Goal: Use online tool/utility: Utilize a website feature to perform a specific function

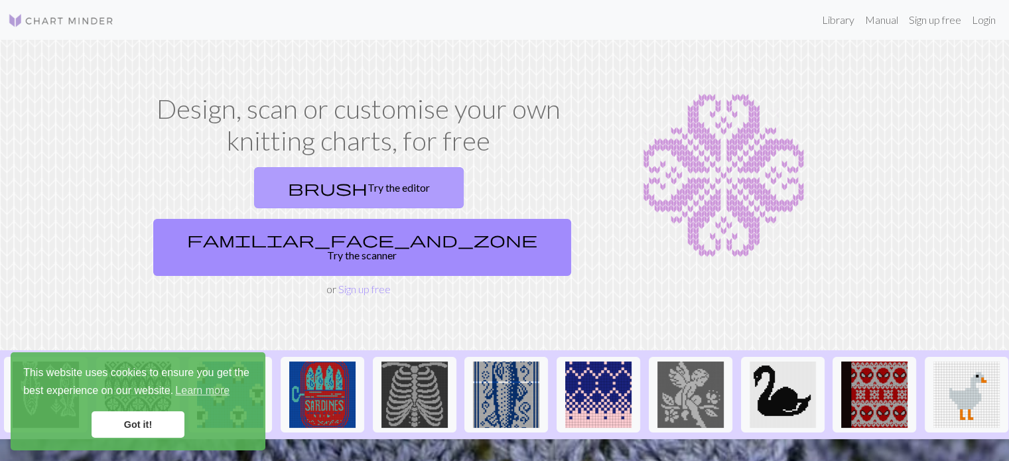
click at [254, 191] on link "brush Try the editor" at bounding box center [359, 187] width 210 height 41
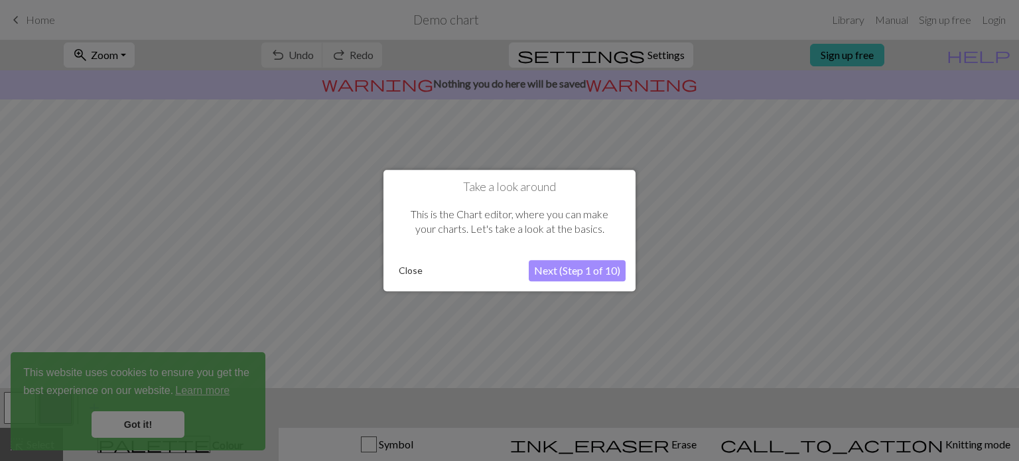
click at [418, 269] on button "Close" at bounding box center [410, 271] width 35 height 20
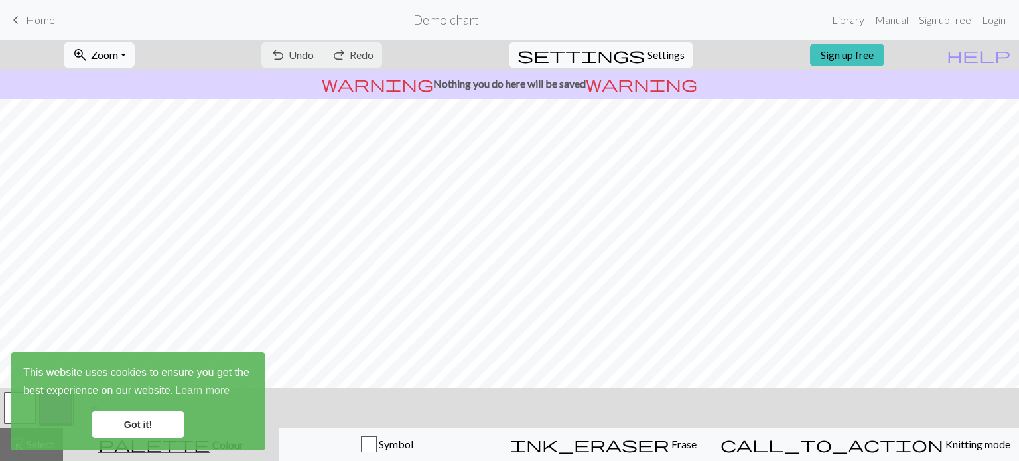
click at [26, 15] on span "Home" at bounding box center [40, 19] width 29 height 13
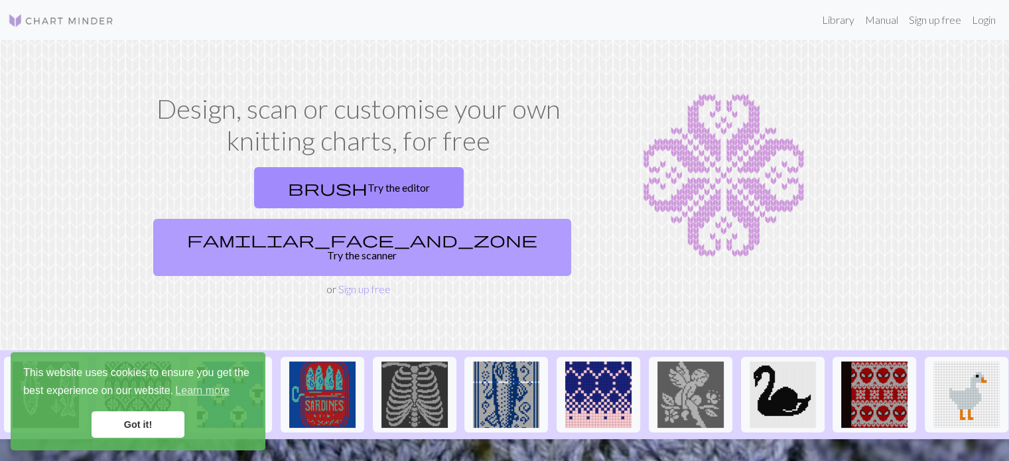
click at [531, 219] on link "familiar_face_and_zone Try the scanner" at bounding box center [362, 247] width 418 height 57
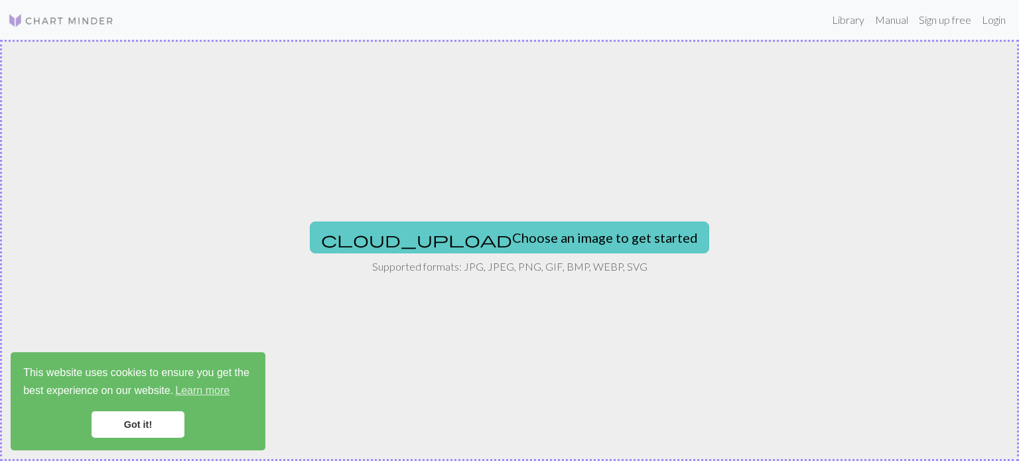
click at [519, 242] on button "cloud_upload Choose an image to get started" at bounding box center [509, 238] width 399 height 32
click at [454, 242] on button "cloud_upload Choose an image to get started" at bounding box center [509, 238] width 399 height 32
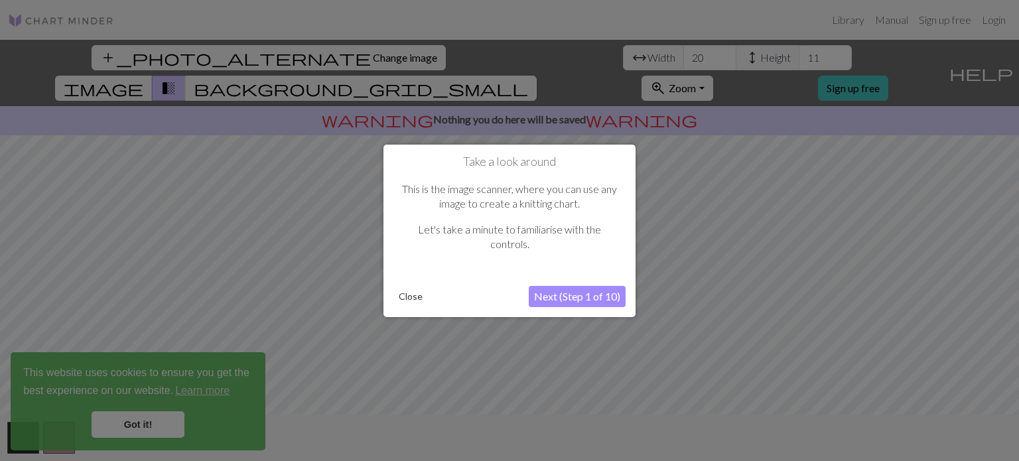
click at [549, 301] on button "Next (Step 1 of 10)" at bounding box center [577, 296] width 97 height 21
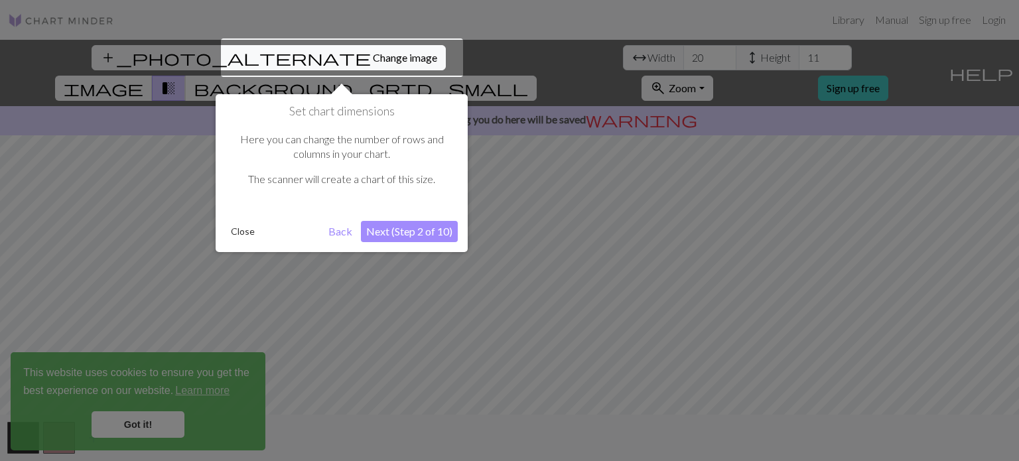
click at [406, 223] on button "Next (Step 2 of 10)" at bounding box center [409, 231] width 97 height 21
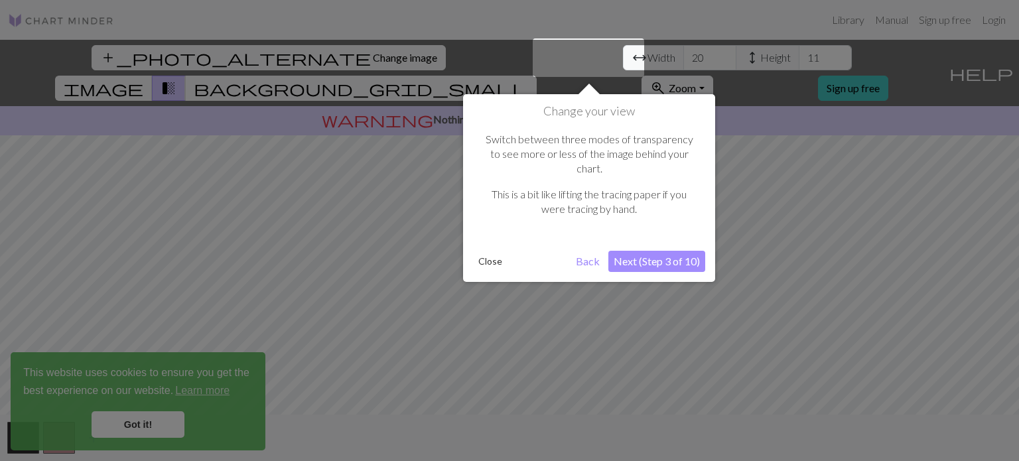
click at [654, 251] on button "Next (Step 3 of 10)" at bounding box center [656, 261] width 97 height 21
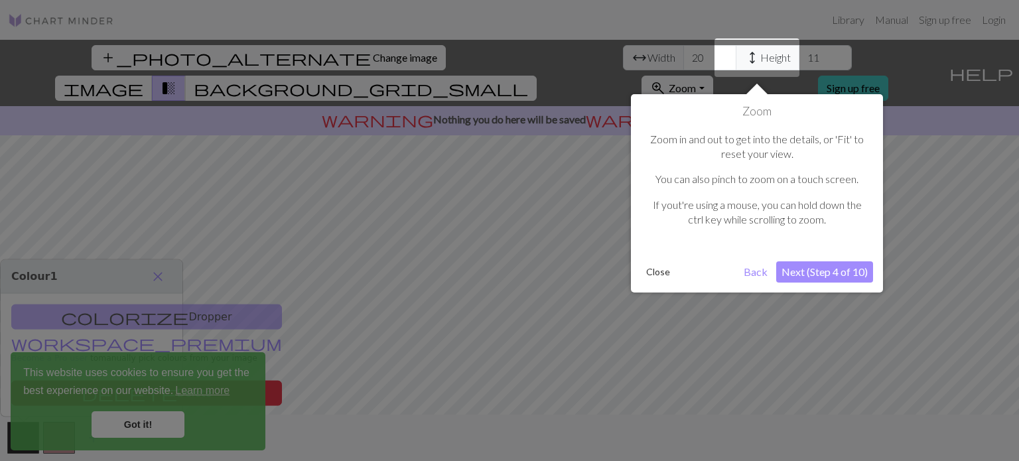
click at [845, 265] on button "Next (Step 4 of 10)" at bounding box center [824, 271] width 97 height 21
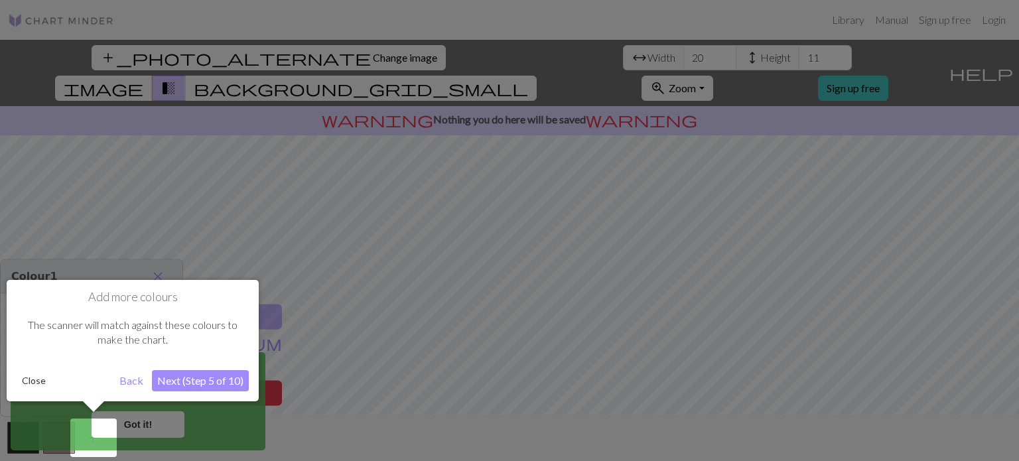
click at [232, 378] on button "Next (Step 5 of 10)" at bounding box center [200, 380] width 97 height 21
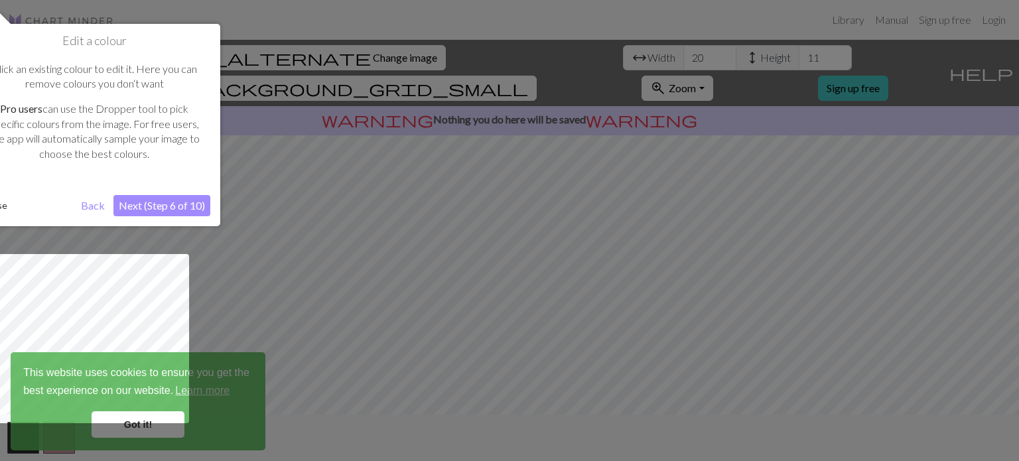
click at [183, 200] on button "Next (Step 6 of 10)" at bounding box center [161, 205] width 97 height 21
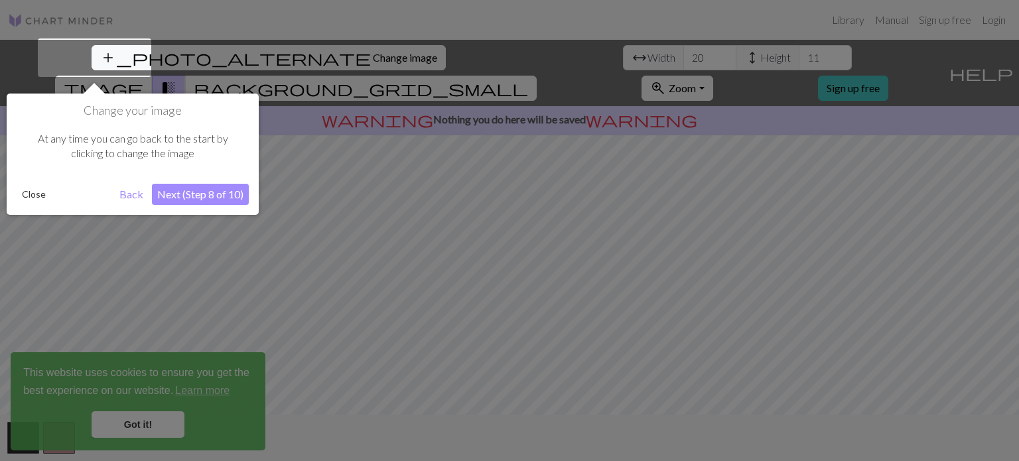
click at [202, 192] on button "Next (Step 8 of 10)" at bounding box center [200, 194] width 97 height 21
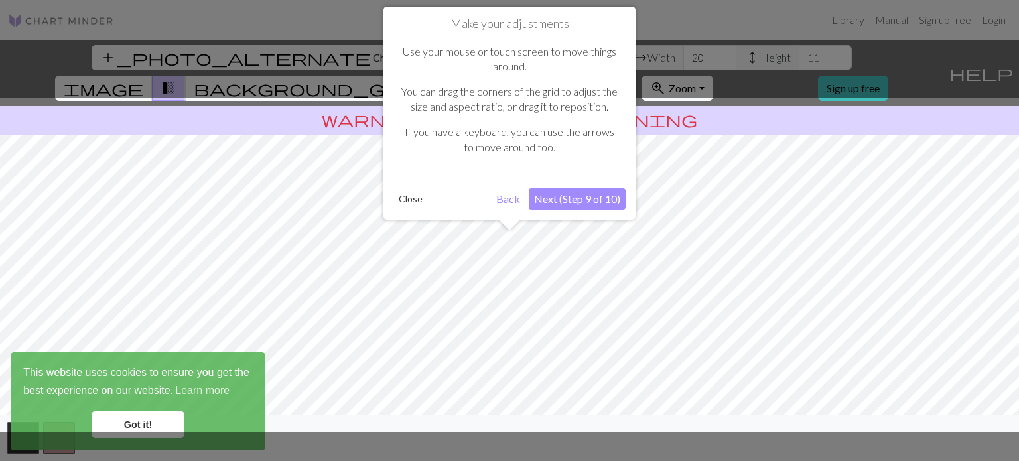
click at [576, 202] on button "Next (Step 9 of 10)" at bounding box center [577, 198] width 97 height 21
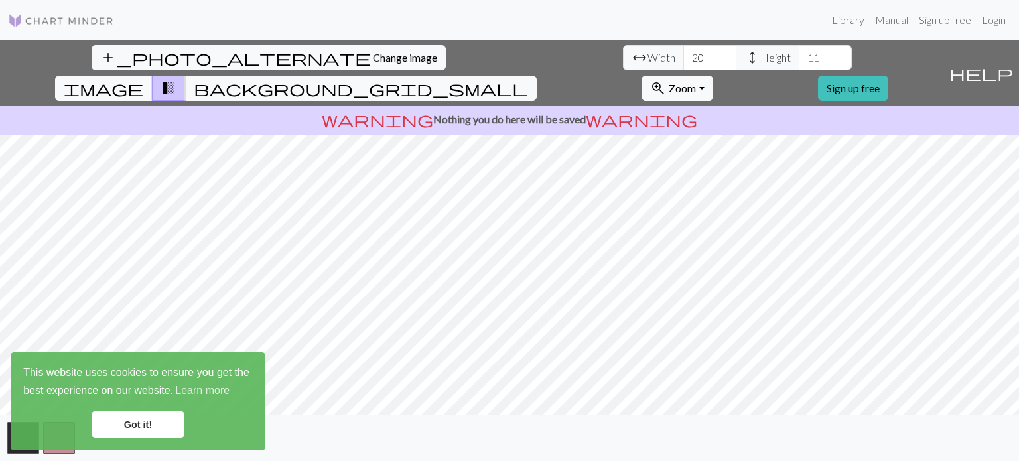
click at [770, 42] on div "add_photo_alternate Change image arrow_range Width 20 height Height 11 image tr…" at bounding box center [472, 73] width 944 height 66
click at [696, 82] on span "Zoom" at bounding box center [682, 88] width 27 height 13
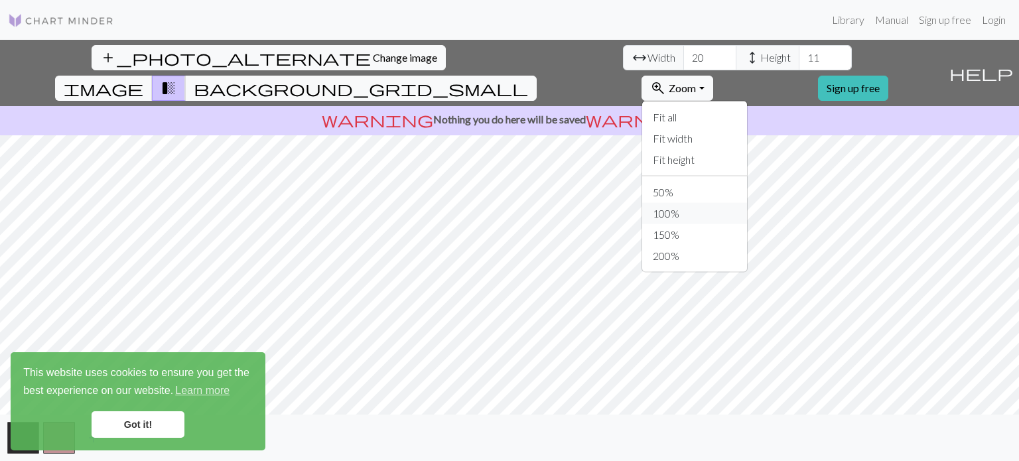
click at [747, 203] on button "100%" at bounding box center [694, 213] width 105 height 21
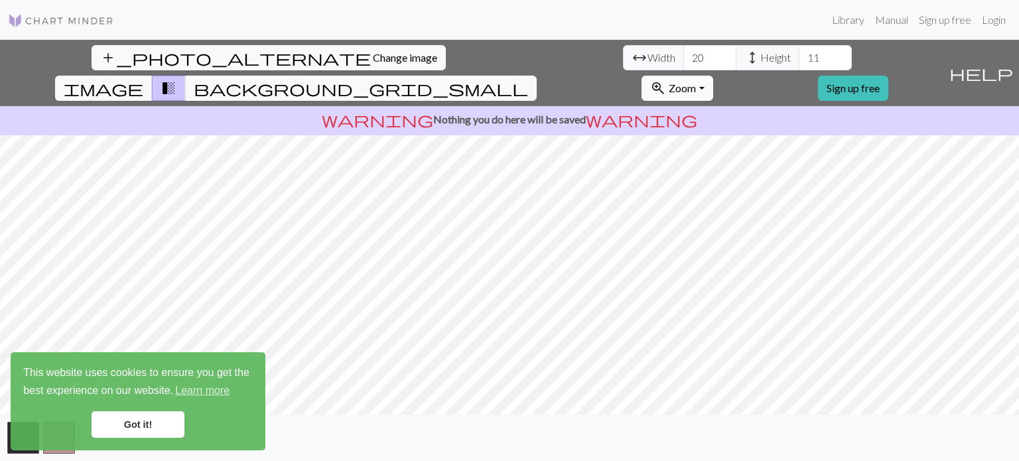
click at [713, 76] on button "zoom_in Zoom Zoom" at bounding box center [677, 88] width 71 height 25
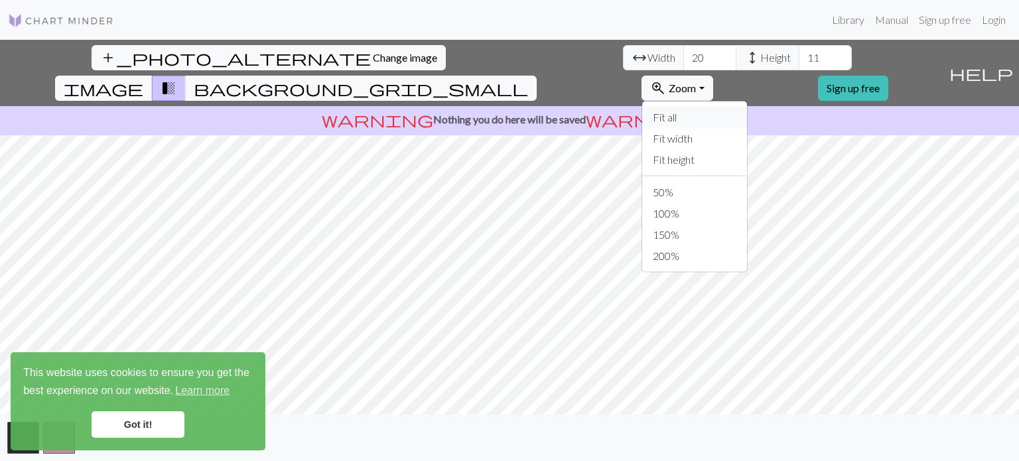
click at [747, 107] on button "Fit all" at bounding box center [694, 117] width 105 height 21
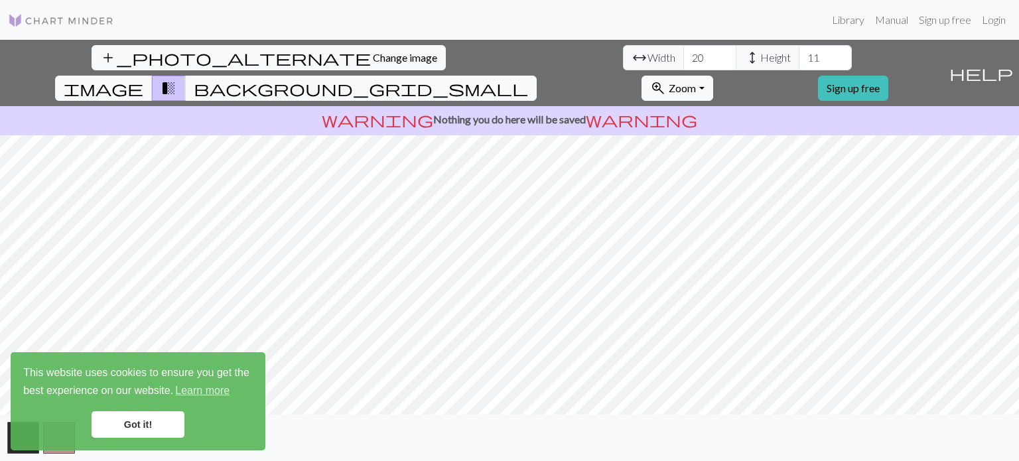
click at [696, 82] on span "Zoom" at bounding box center [682, 88] width 27 height 13
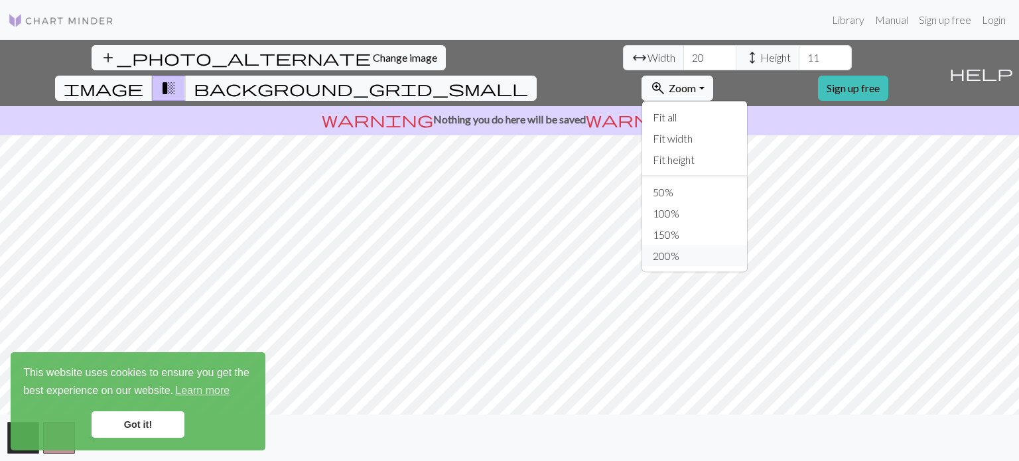
click at [747, 246] on button "200%" at bounding box center [694, 256] width 105 height 21
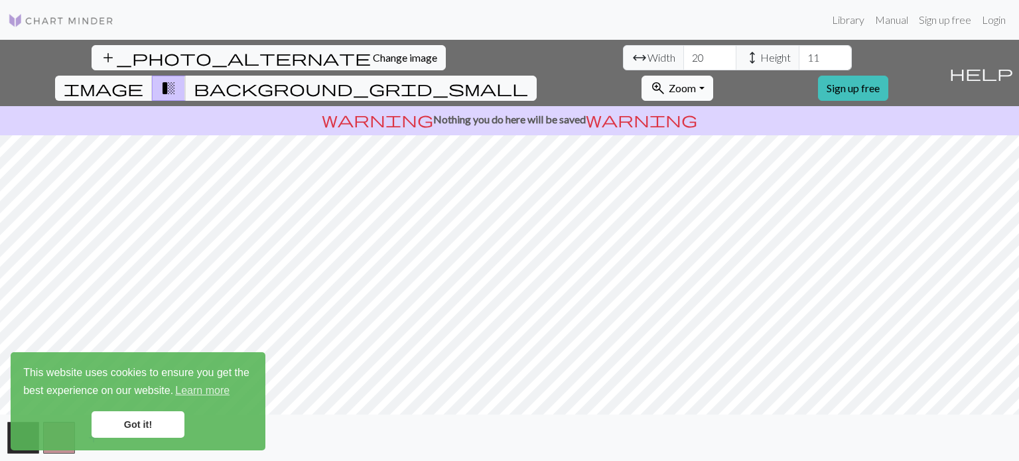
click at [696, 82] on span "Zoom" at bounding box center [682, 88] width 27 height 13
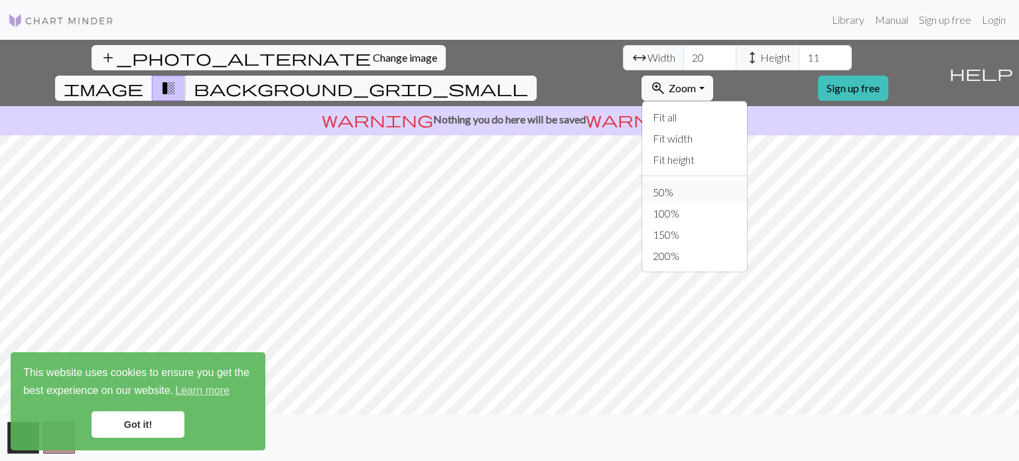
click at [743, 182] on button "50%" at bounding box center [694, 192] width 105 height 21
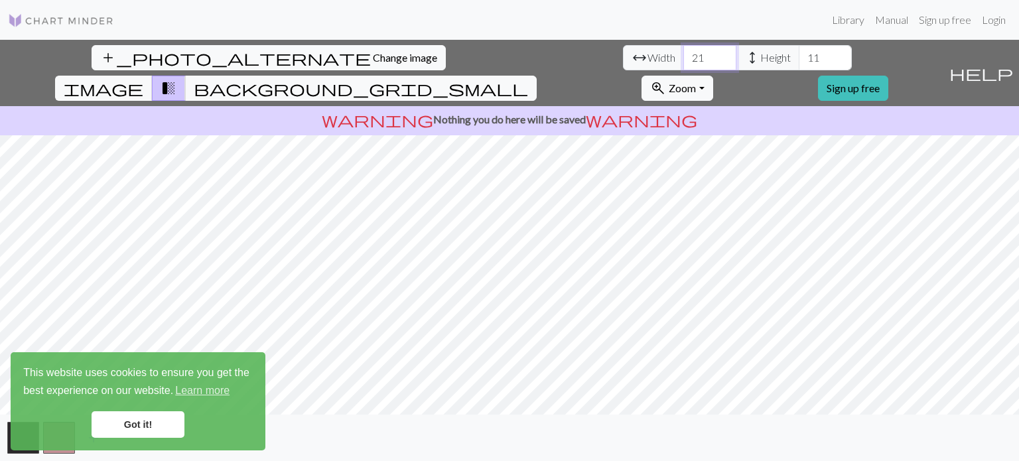
click at [683, 54] on input "21" at bounding box center [709, 57] width 53 height 25
click at [683, 54] on input "22" at bounding box center [709, 57] width 53 height 25
click at [683, 54] on input "23" at bounding box center [709, 57] width 53 height 25
click at [683, 54] on input "24" at bounding box center [709, 57] width 53 height 25
click at [683, 54] on input "25" at bounding box center [709, 57] width 53 height 25
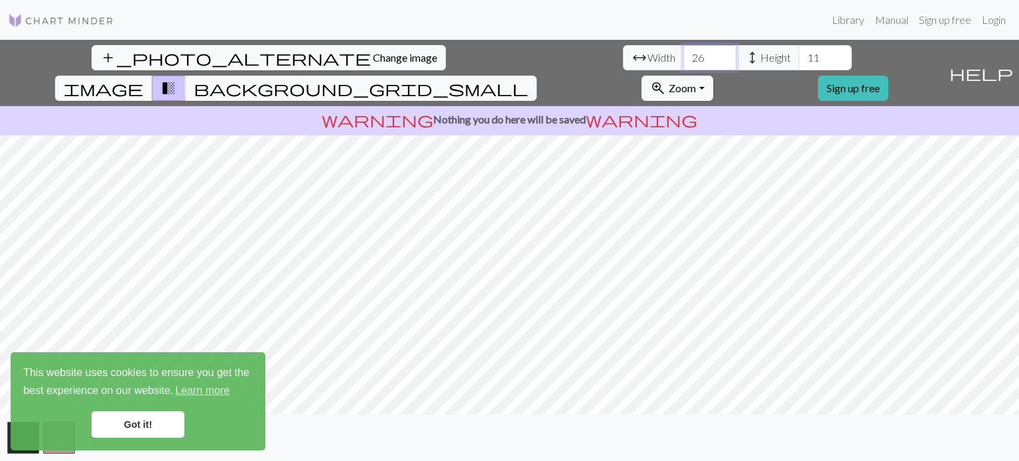
click at [683, 54] on input "26" at bounding box center [709, 57] width 53 height 25
click at [683, 54] on input "27" at bounding box center [709, 57] width 53 height 25
click at [683, 54] on input "28" at bounding box center [709, 57] width 53 height 25
click at [683, 54] on input "29" at bounding box center [709, 57] width 53 height 25
type input "30"
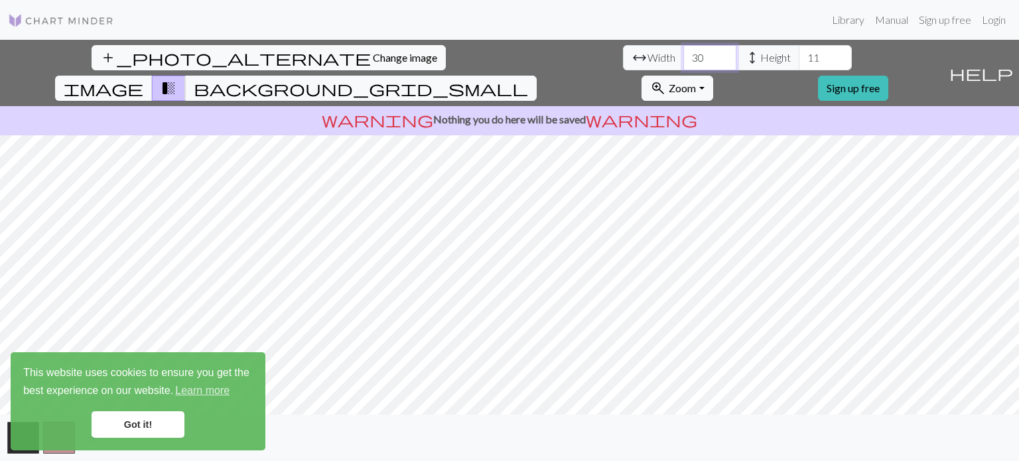
click at [683, 54] on input "30" at bounding box center [709, 57] width 53 height 25
click at [799, 52] on input "12" at bounding box center [825, 57] width 53 height 25
click at [799, 52] on input "13" at bounding box center [825, 57] width 53 height 25
click at [799, 52] on input "14" at bounding box center [825, 57] width 53 height 25
click at [799, 52] on input "15" at bounding box center [825, 57] width 53 height 25
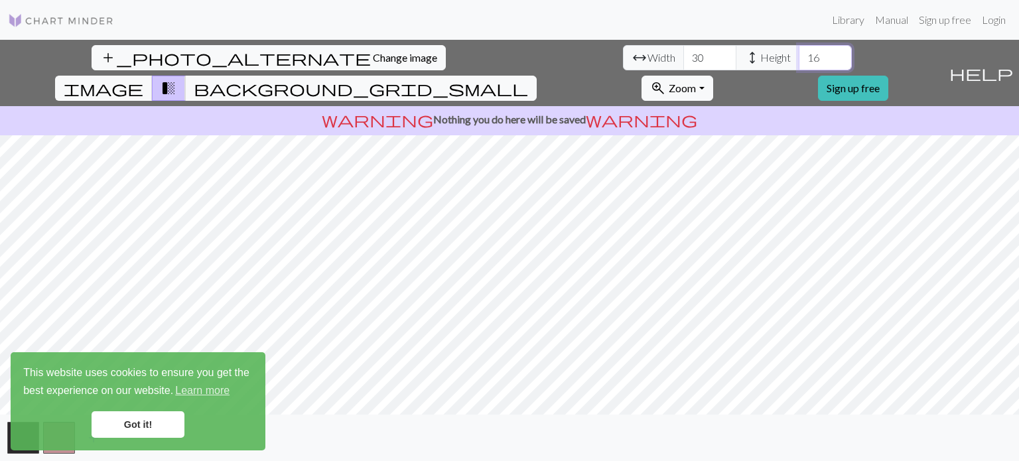
click at [799, 52] on input "16" at bounding box center [825, 57] width 53 height 25
click at [799, 52] on input "17" at bounding box center [825, 57] width 53 height 25
click at [799, 52] on input "18" at bounding box center [825, 57] width 53 height 25
click at [799, 52] on input "19" at bounding box center [825, 57] width 53 height 25
click at [799, 52] on input "20" at bounding box center [825, 57] width 53 height 25
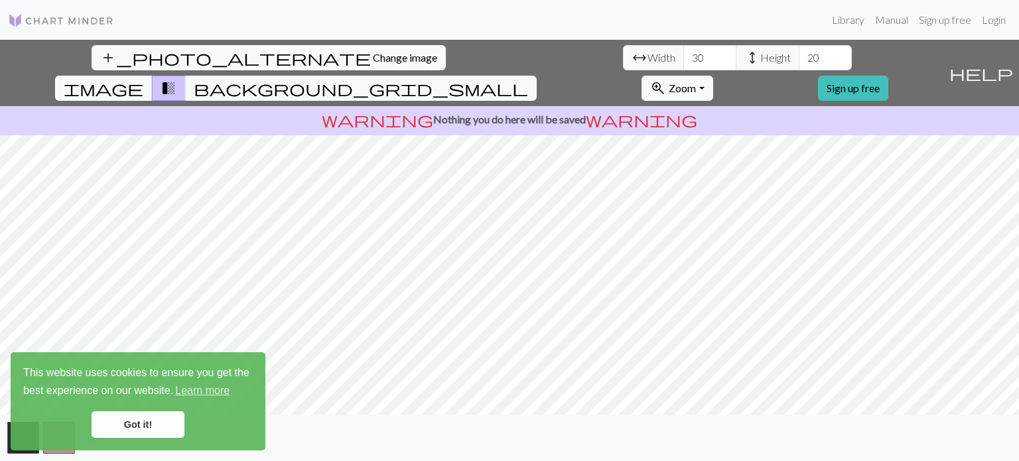
click at [696, 82] on span "Zoom" at bounding box center [682, 88] width 27 height 13
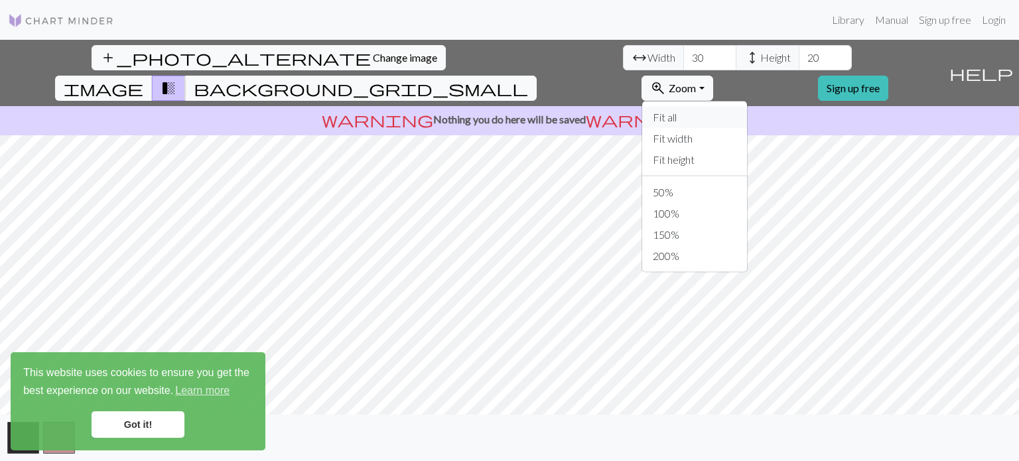
click at [747, 107] on button "Fit all" at bounding box center [694, 117] width 105 height 21
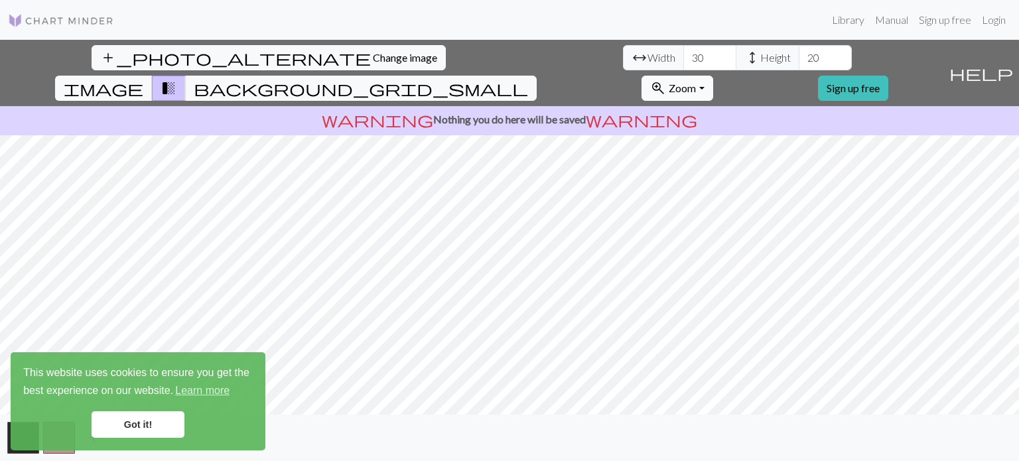
click at [713, 76] on button "zoom_in Zoom Zoom" at bounding box center [677, 88] width 71 height 25
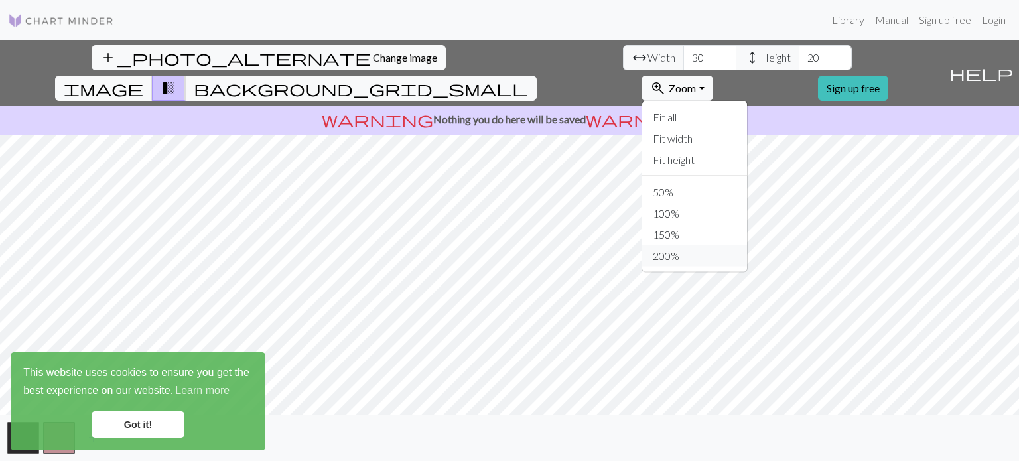
click at [744, 246] on button "200%" at bounding box center [694, 256] width 105 height 21
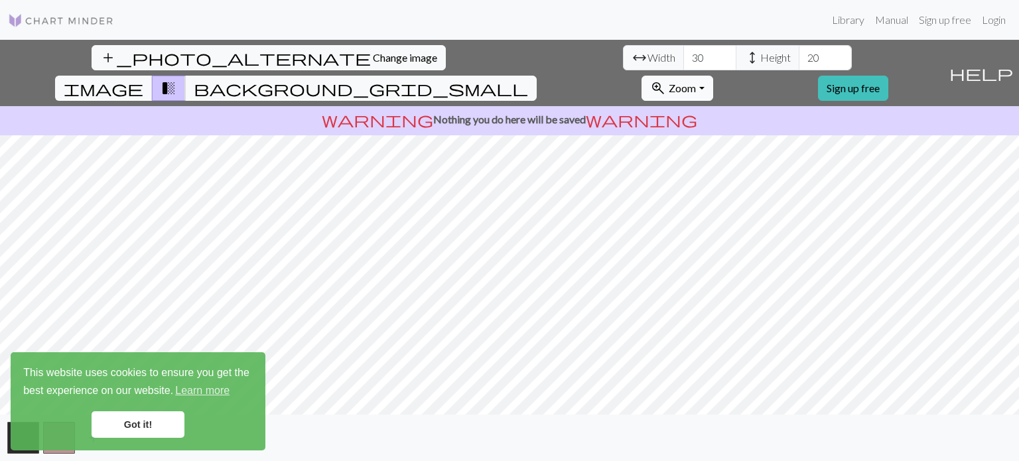
click at [666, 79] on span "zoom_in" at bounding box center [658, 88] width 16 height 19
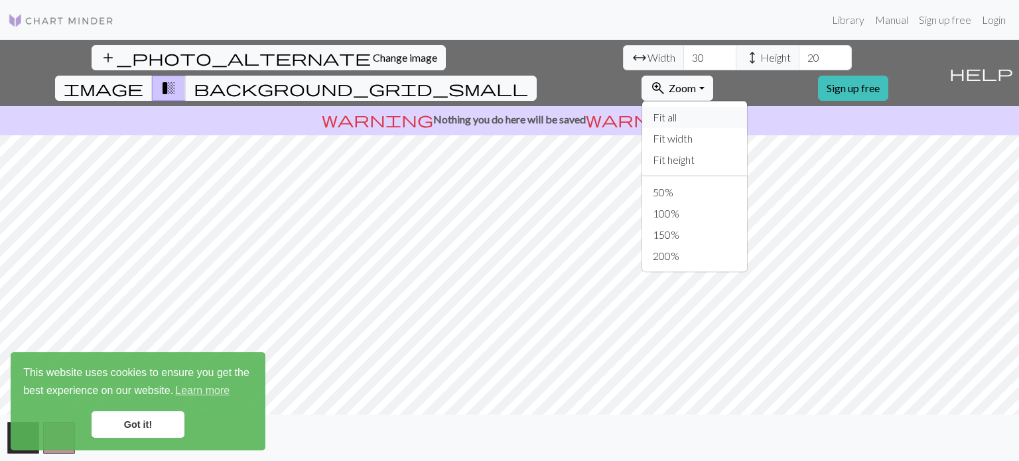
drag, startPoint x: 748, startPoint y: 88, endPoint x: 745, endPoint y: 149, distance: 61.8
click at [745, 149] on div "Fit all Fit width Fit height 50% 100% 150% 200%" at bounding box center [695, 187] width 106 height 172
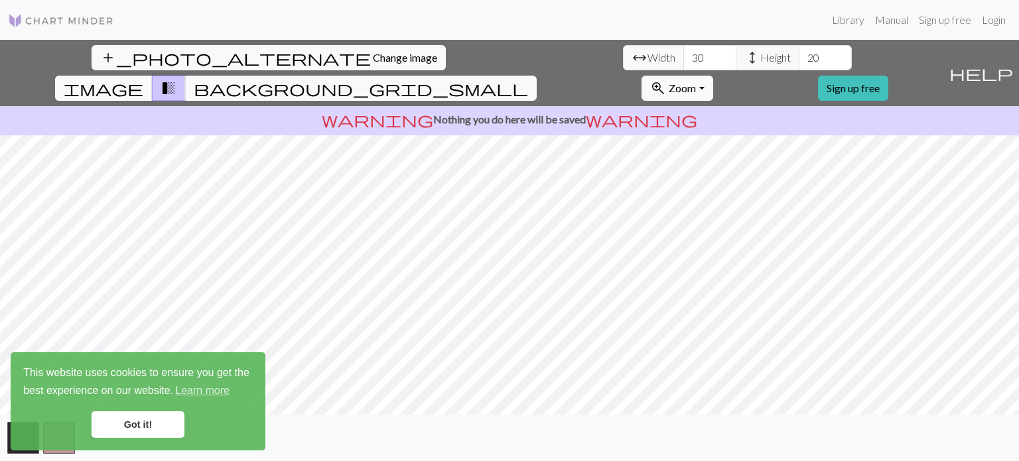
click at [696, 82] on span "Zoom" at bounding box center [682, 88] width 27 height 13
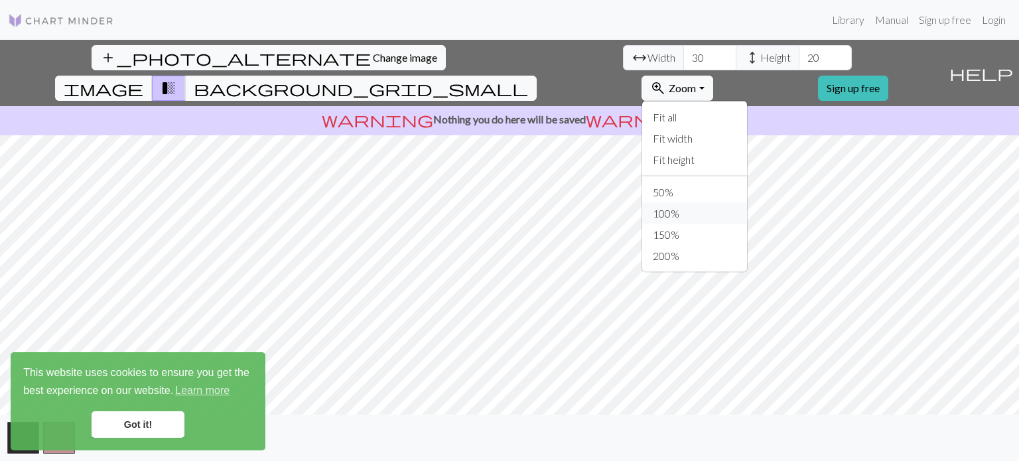
click at [743, 203] on button "100%" at bounding box center [694, 213] width 105 height 21
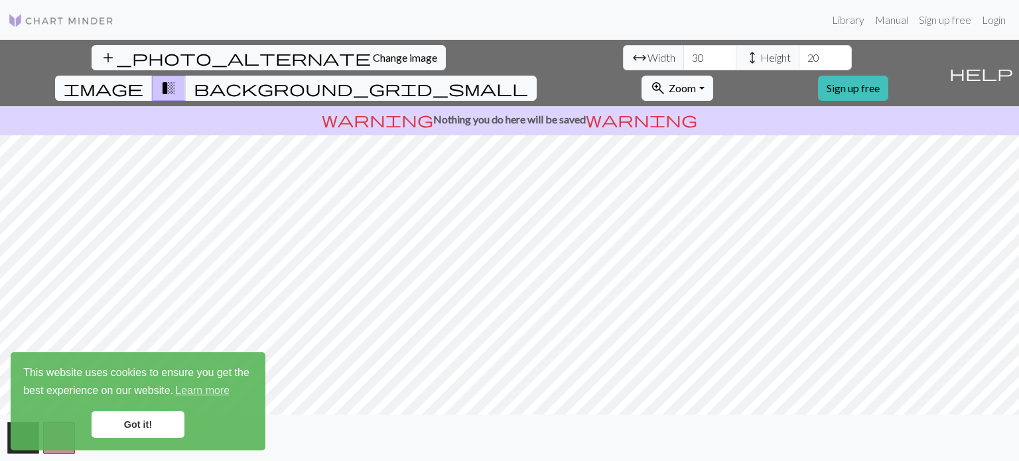
click at [152, 429] on link "Got it!" at bounding box center [138, 424] width 93 height 27
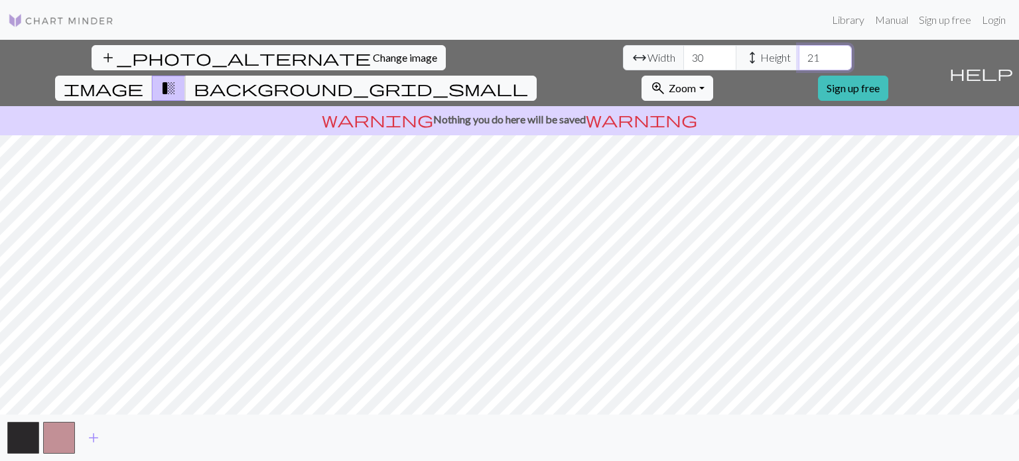
click at [799, 51] on input "21" at bounding box center [825, 57] width 53 height 25
click at [799, 51] on input "22" at bounding box center [825, 57] width 53 height 25
click at [799, 51] on input "23" at bounding box center [825, 57] width 53 height 25
click at [799, 51] on input "24" at bounding box center [825, 57] width 53 height 25
click at [799, 51] on input "25" at bounding box center [825, 57] width 53 height 25
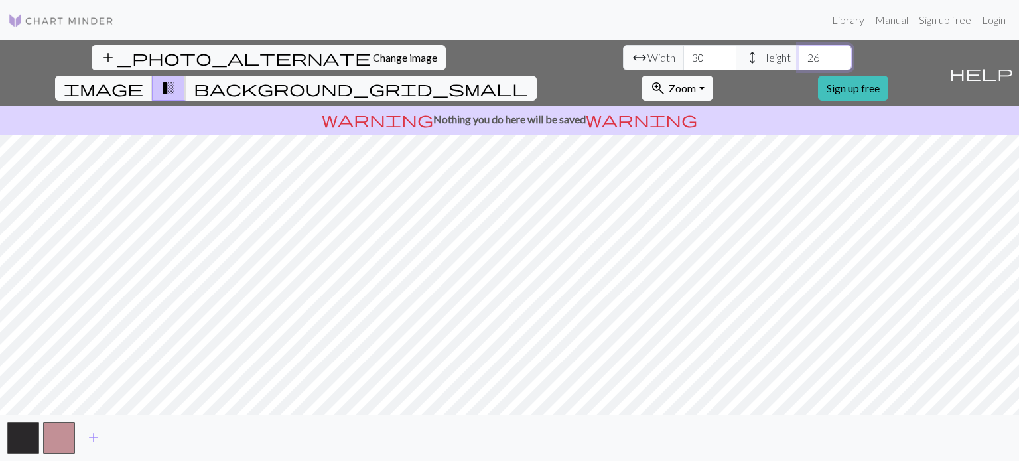
click at [799, 51] on input "26" at bounding box center [825, 57] width 53 height 25
click at [799, 51] on input "27" at bounding box center [825, 57] width 53 height 25
click at [799, 51] on input "28" at bounding box center [825, 57] width 53 height 25
click at [799, 51] on input "29" at bounding box center [825, 57] width 53 height 25
type input "30"
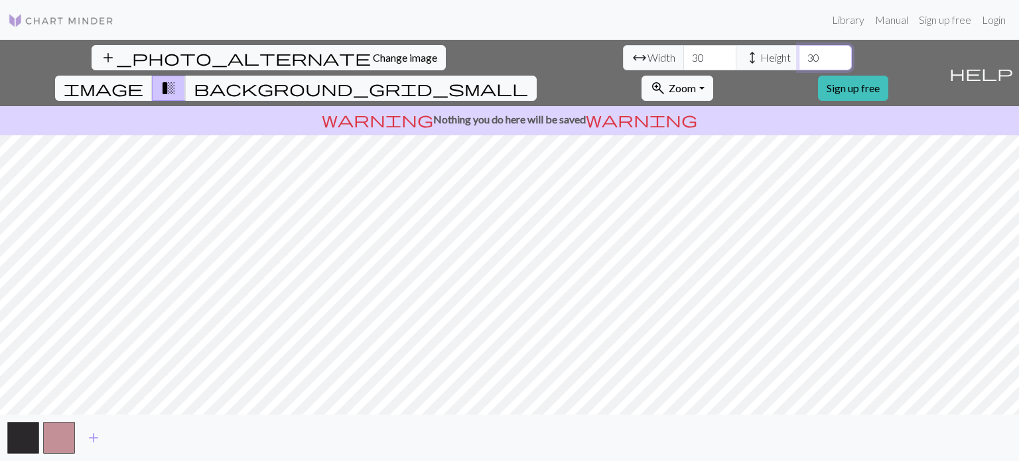
click at [799, 51] on input "30" at bounding box center [825, 57] width 53 height 25
